Goal: Check status: Verify the current state of an ongoing process or item

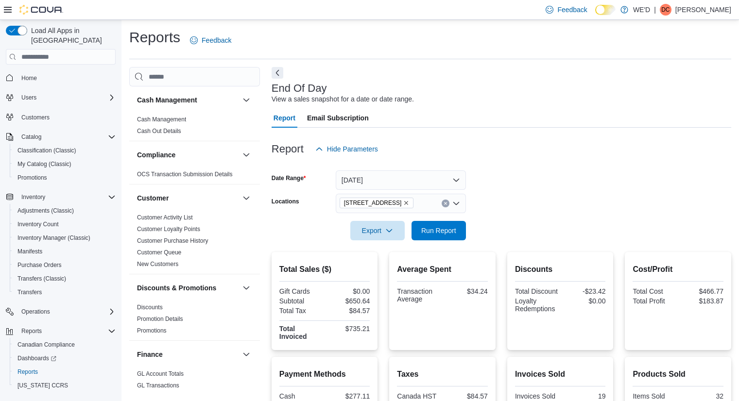
scroll to position [97, 0]
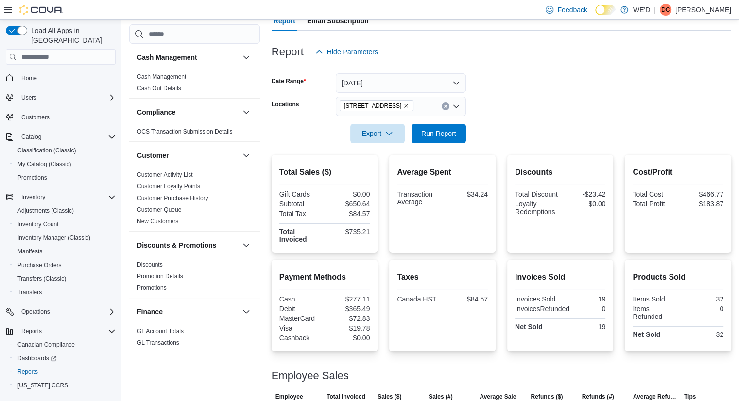
click at [403, 107] on icon "Remove 2400 Dundas St W from selection in this group" at bounding box center [406, 106] width 6 height 6
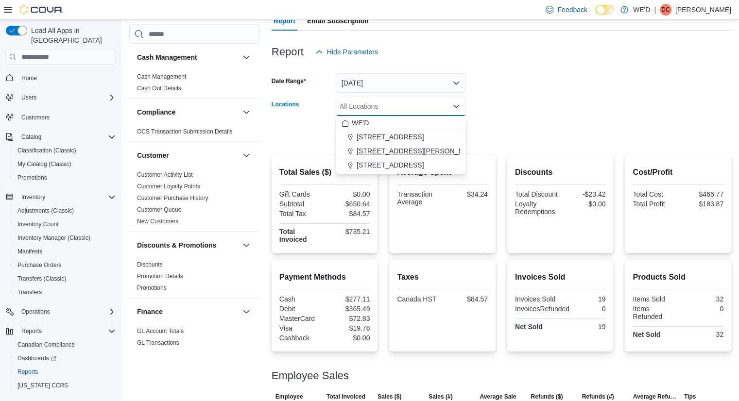
click at [399, 153] on span "[STREET_ADDRESS][PERSON_NAME]" at bounding box center [418, 151] width 123 height 10
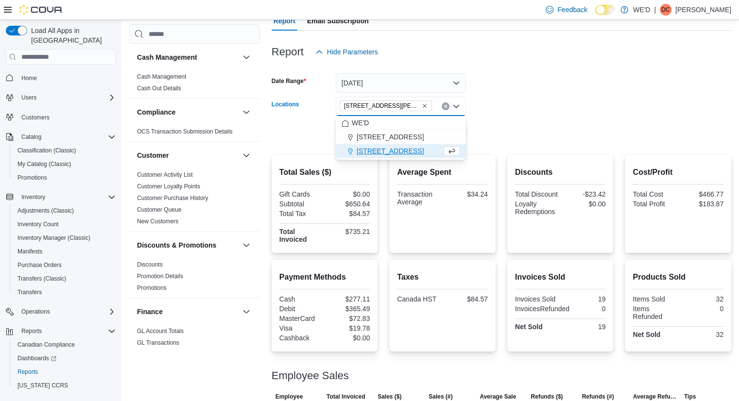
click at [573, 111] on form "Date Range [DATE] Locations [STREET_ADDRESS][PERSON_NAME] Combo box. Selected. …" at bounding box center [502, 103] width 460 height 82
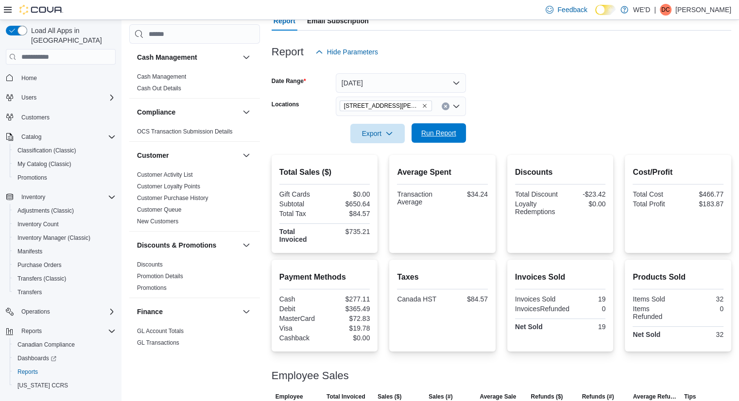
click at [441, 137] on span "Run Report" at bounding box center [438, 133] width 35 height 10
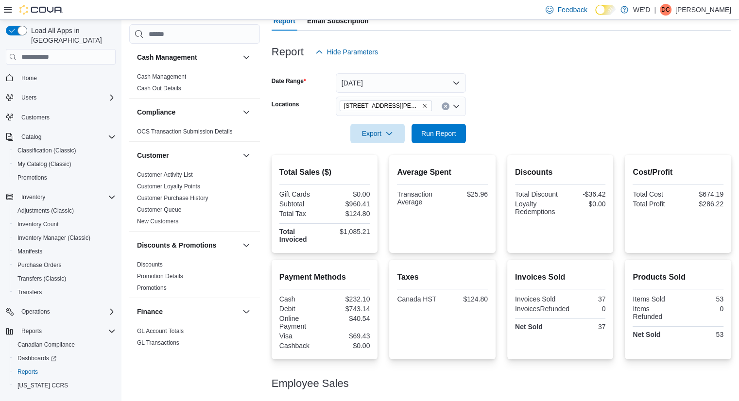
click at [422, 108] on icon "Remove 205 Quigley Rd #5 from selection in this group" at bounding box center [425, 106] width 6 height 6
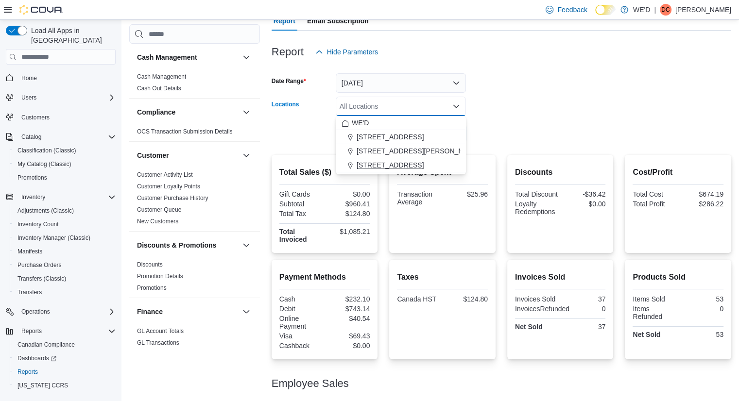
click at [397, 169] on span "[STREET_ADDRESS]" at bounding box center [390, 165] width 67 height 10
click at [547, 131] on form "Date Range [DATE] Locations [STREET_ADDRESS] Selected. [STREET_ADDRESS] Press B…" at bounding box center [502, 103] width 460 height 82
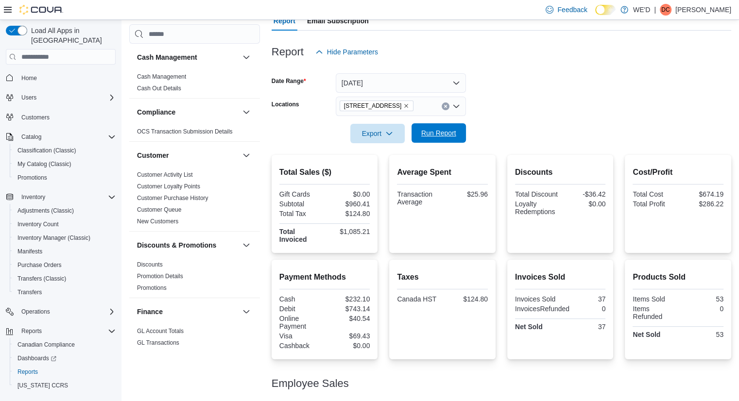
click at [447, 132] on span "Run Report" at bounding box center [438, 133] width 35 height 10
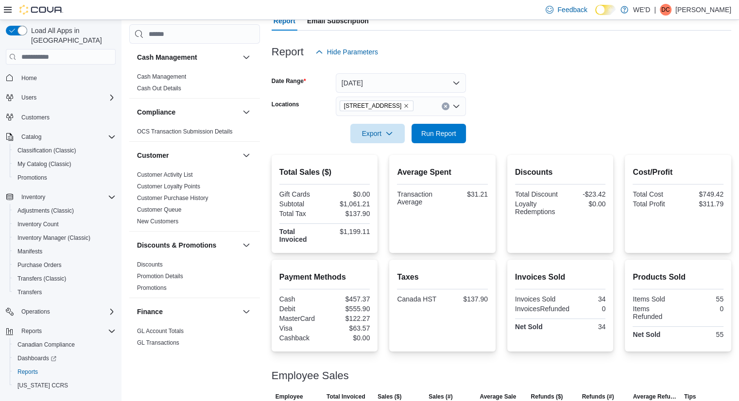
click at [522, 106] on form "Date Range [DATE] Locations [STREET_ADDRESS][GEOGRAPHIC_DATA] Run Report" at bounding box center [502, 103] width 460 height 82
click at [521, 101] on form "Date Range [DATE] Locations [STREET_ADDRESS][GEOGRAPHIC_DATA] Run Report" at bounding box center [502, 103] width 460 height 82
click at [561, 94] on form "Date Range [DATE] Locations [STREET_ADDRESS][GEOGRAPHIC_DATA] Run Report" at bounding box center [502, 103] width 460 height 82
click at [560, 94] on form "Date Range [DATE] Locations [STREET_ADDRESS][GEOGRAPHIC_DATA] Run Report" at bounding box center [502, 103] width 460 height 82
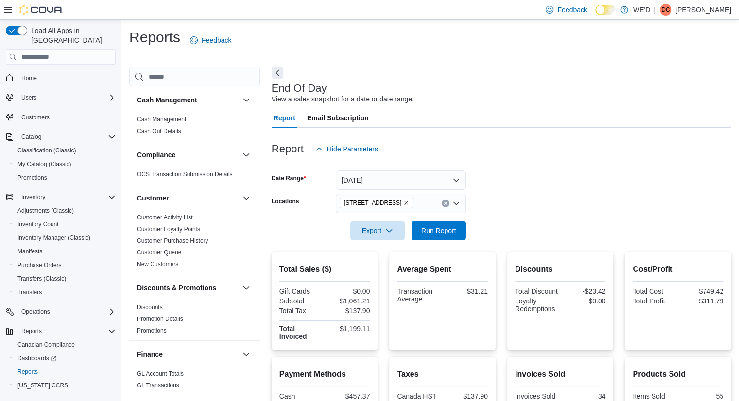
click at [535, 157] on div "Report Hide Parameters" at bounding box center [502, 148] width 460 height 19
click at [403, 203] on icon "Remove 2400 Dundas St W from selection in this group" at bounding box center [406, 203] width 6 height 6
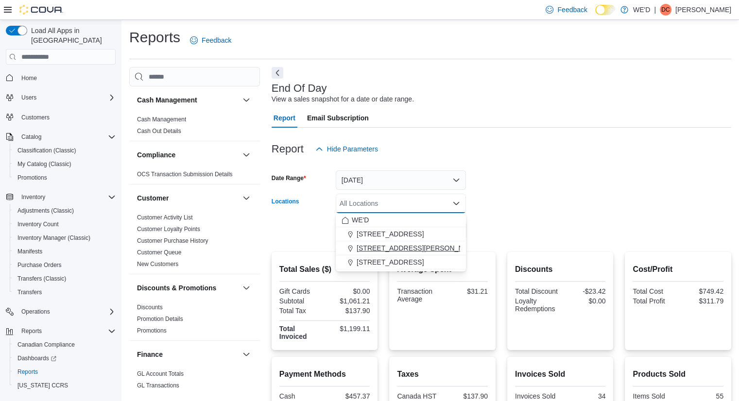
click at [393, 245] on span "[STREET_ADDRESS][PERSON_NAME]" at bounding box center [418, 248] width 123 height 10
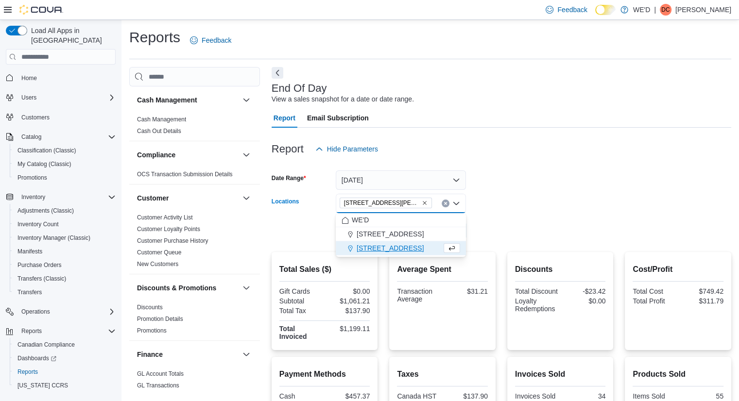
click at [559, 233] on form "Date Range [DATE] Locations [STREET_ADDRESS][PERSON_NAME] Combo box. Selected. …" at bounding box center [502, 200] width 460 height 82
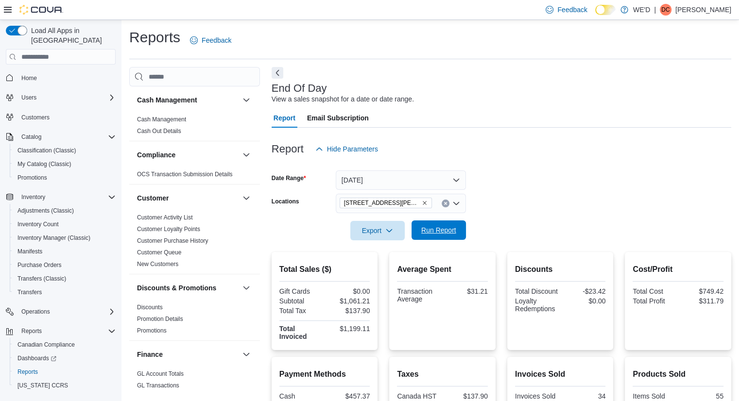
click at [447, 233] on span "Run Report" at bounding box center [438, 231] width 35 height 10
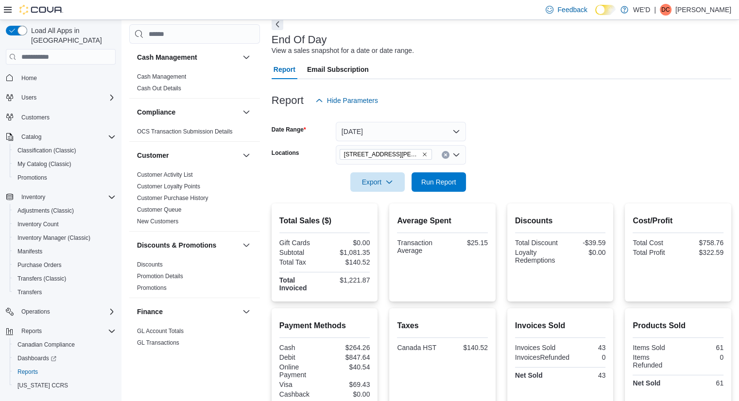
click at [422, 152] on icon "Remove 205 Quigley Rd #5 from selection in this group" at bounding box center [425, 155] width 6 height 6
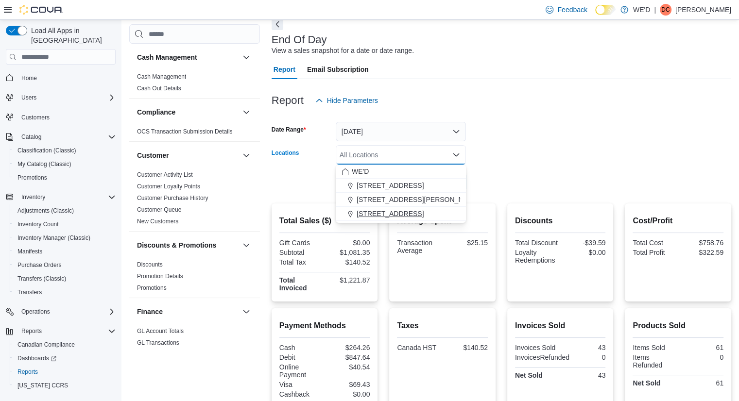
click at [393, 216] on span "[STREET_ADDRESS]" at bounding box center [390, 214] width 67 height 10
click at [515, 191] on form "Date Range [DATE] Locations [STREET_ADDRESS] Selected. [STREET_ADDRESS] Press B…" at bounding box center [502, 151] width 460 height 82
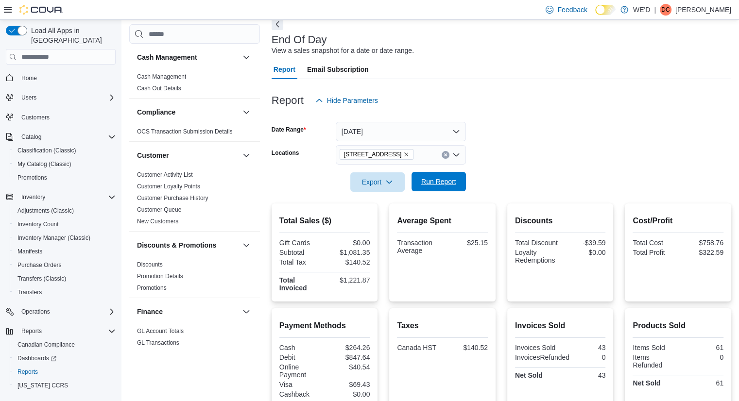
click at [437, 183] on span "Run Report" at bounding box center [438, 182] width 35 height 10
click at [572, 129] on form "Date Range [DATE] Locations [STREET_ADDRESS][GEOGRAPHIC_DATA] Run Report" at bounding box center [502, 151] width 460 height 82
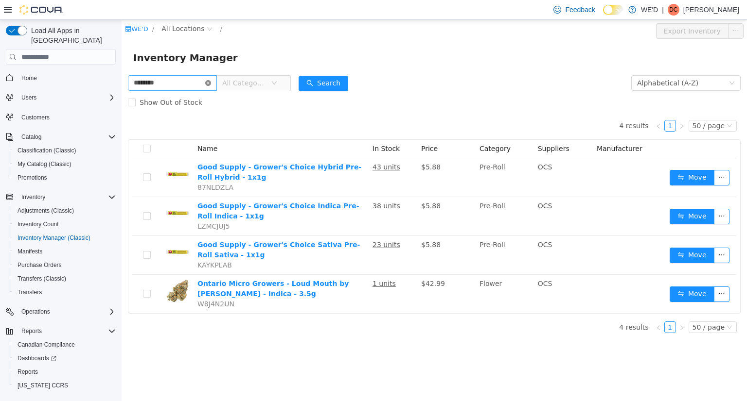
click at [211, 86] on icon "icon: close-circle" at bounding box center [208, 83] width 6 height 6
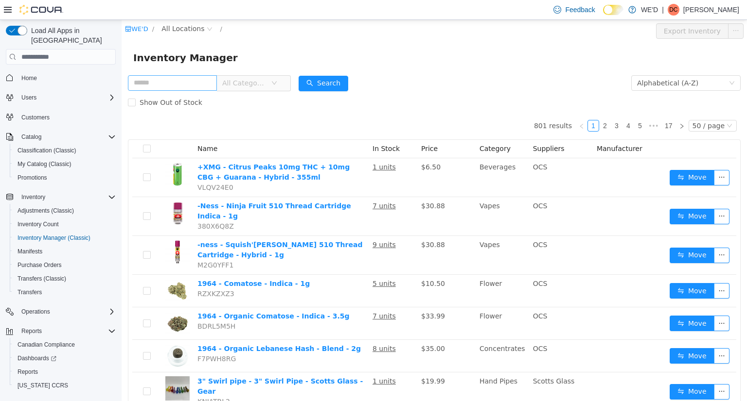
click at [419, 94] on div "Show Out of Stock" at bounding box center [434, 102] width 612 height 19
click at [509, 76] on form "All Categories Alphabetical (A-Z) Search Show Out of Stock" at bounding box center [434, 92] width 612 height 39
click at [698, 127] on div "50 / page" at bounding box center [708, 126] width 32 height 11
click at [418, 62] on div "Inventory Manager" at bounding box center [434, 58] width 602 height 16
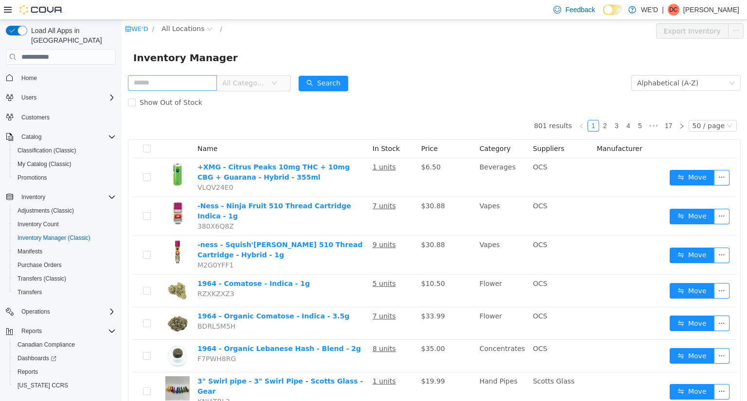
click at [439, 52] on div "Inventory Manager" at bounding box center [434, 58] width 602 height 16
